Goal: Answer question/provide support

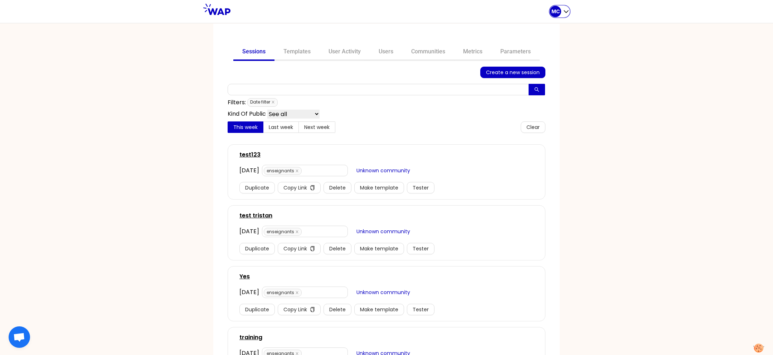
click at [560, 13] on div "MC" at bounding box center [555, 11] width 11 height 11
click at [554, 25] on span "All sessions" at bounding box center [544, 30] width 37 height 10
click at [417, 55] on link "Communities" at bounding box center [428, 52] width 52 height 17
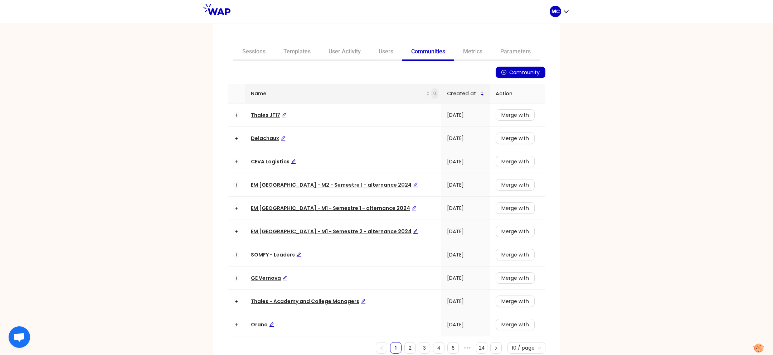
click at [433, 95] on icon "search" at bounding box center [435, 93] width 4 height 4
type input "dir"
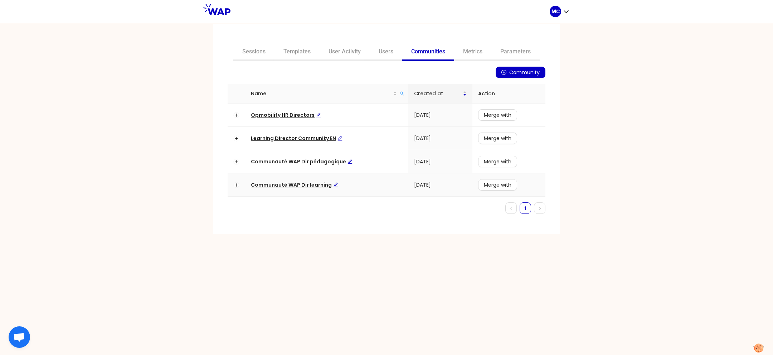
click at [283, 179] on td "Communauté WAP Dir learning" at bounding box center [326, 184] width 163 height 23
click at [281, 183] on span "Communauté WAP Dir learning" at bounding box center [294, 184] width 87 height 7
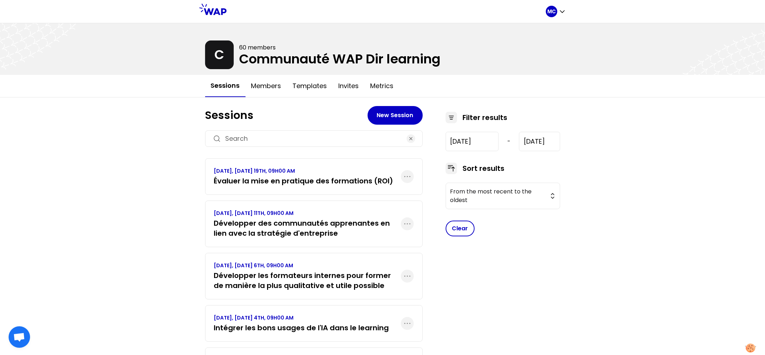
click at [254, 179] on h3 "Évaluer la mise en pratique des formations (ROI)" at bounding box center [303, 181] width 179 height 10
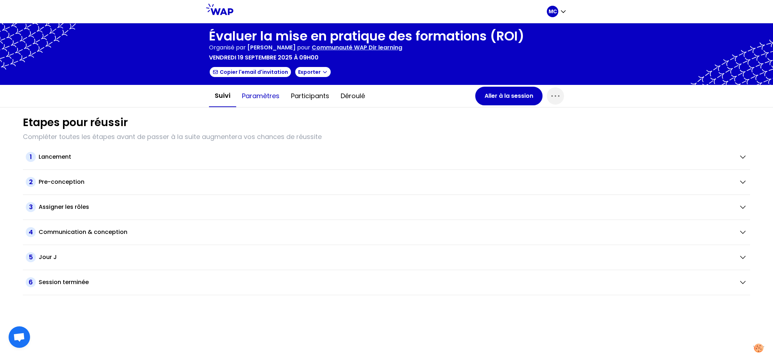
click at [261, 90] on button "Paramètres" at bounding box center [260, 95] width 49 height 21
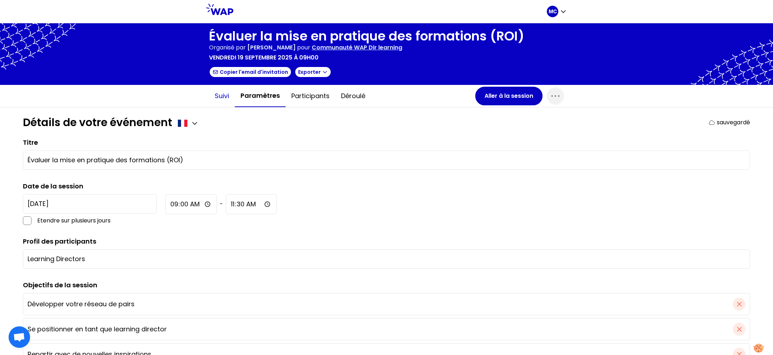
click at [209, 91] on button "Suivi" at bounding box center [222, 95] width 26 height 21
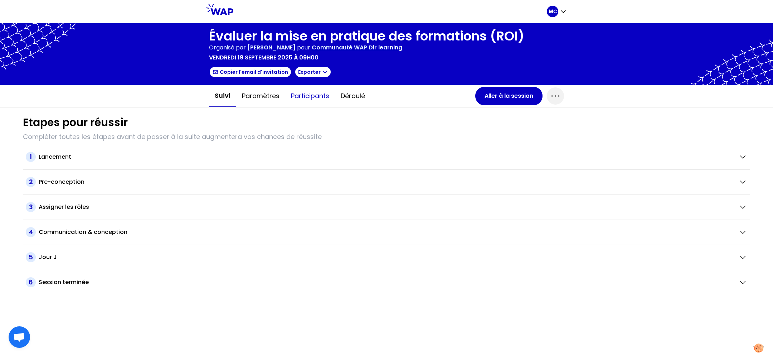
click at [316, 90] on button "Participants" at bounding box center [310, 95] width 50 height 21
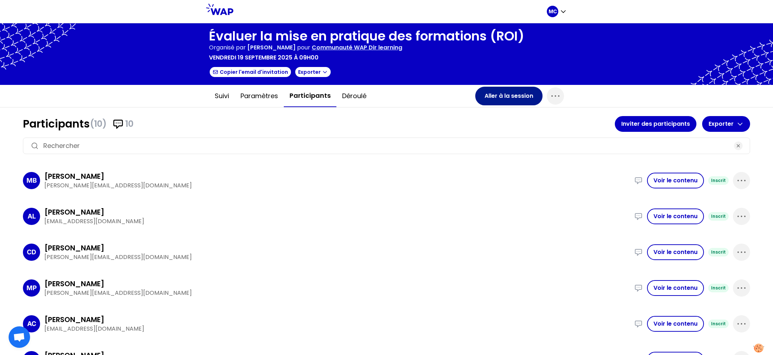
click at [513, 87] on button "Aller à la session" at bounding box center [508, 96] width 67 height 19
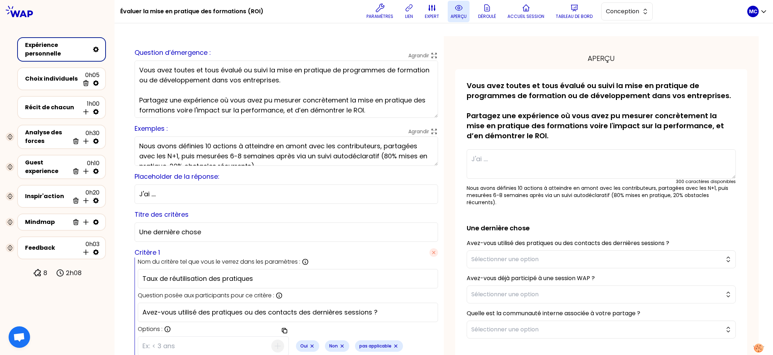
click at [455, 11] on icon at bounding box center [459, 8] width 9 height 9
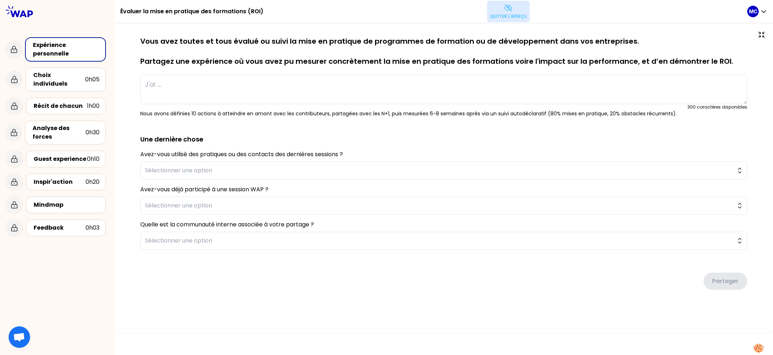
type textarea "Nous avons accompagné la transformation du métier de journaliste en déployant u…"
